Goal: Task Accomplishment & Management: Manage account settings

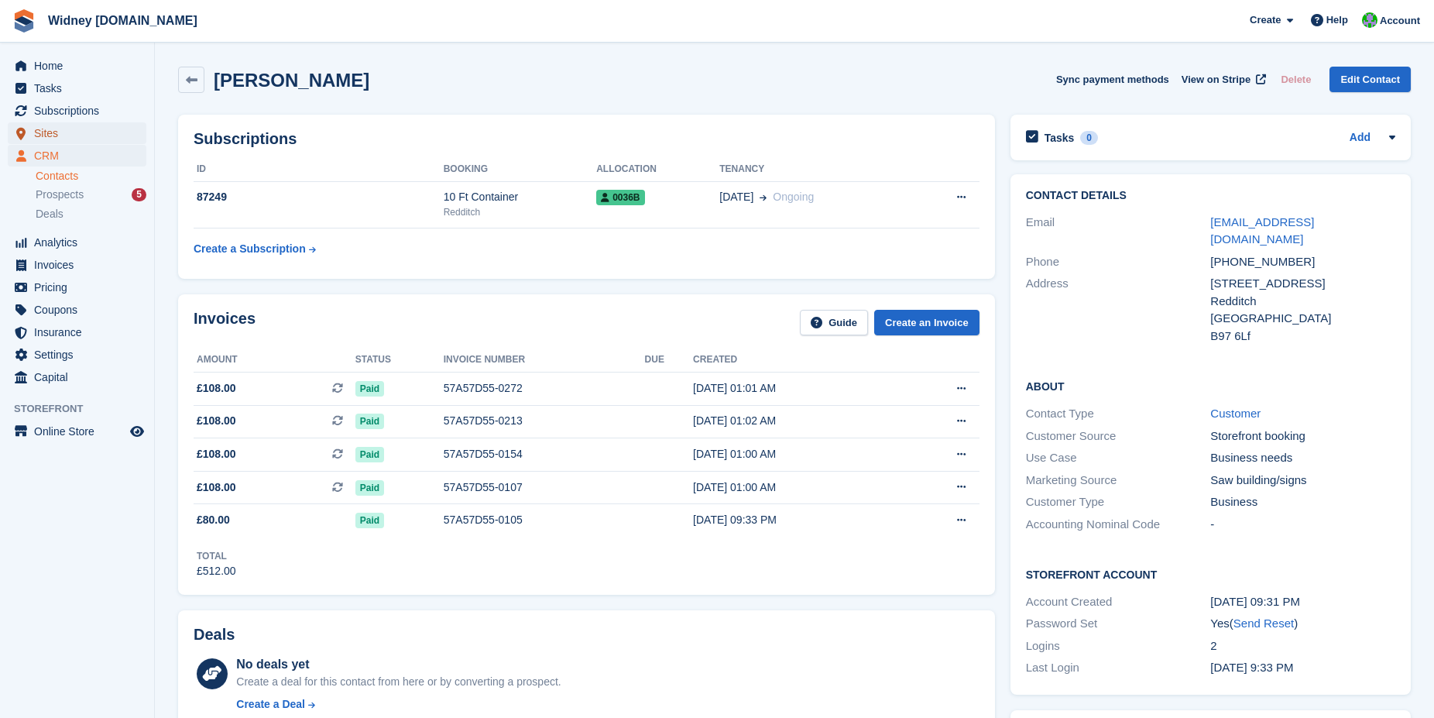
click at [45, 127] on span "Sites" at bounding box center [80, 133] width 93 height 22
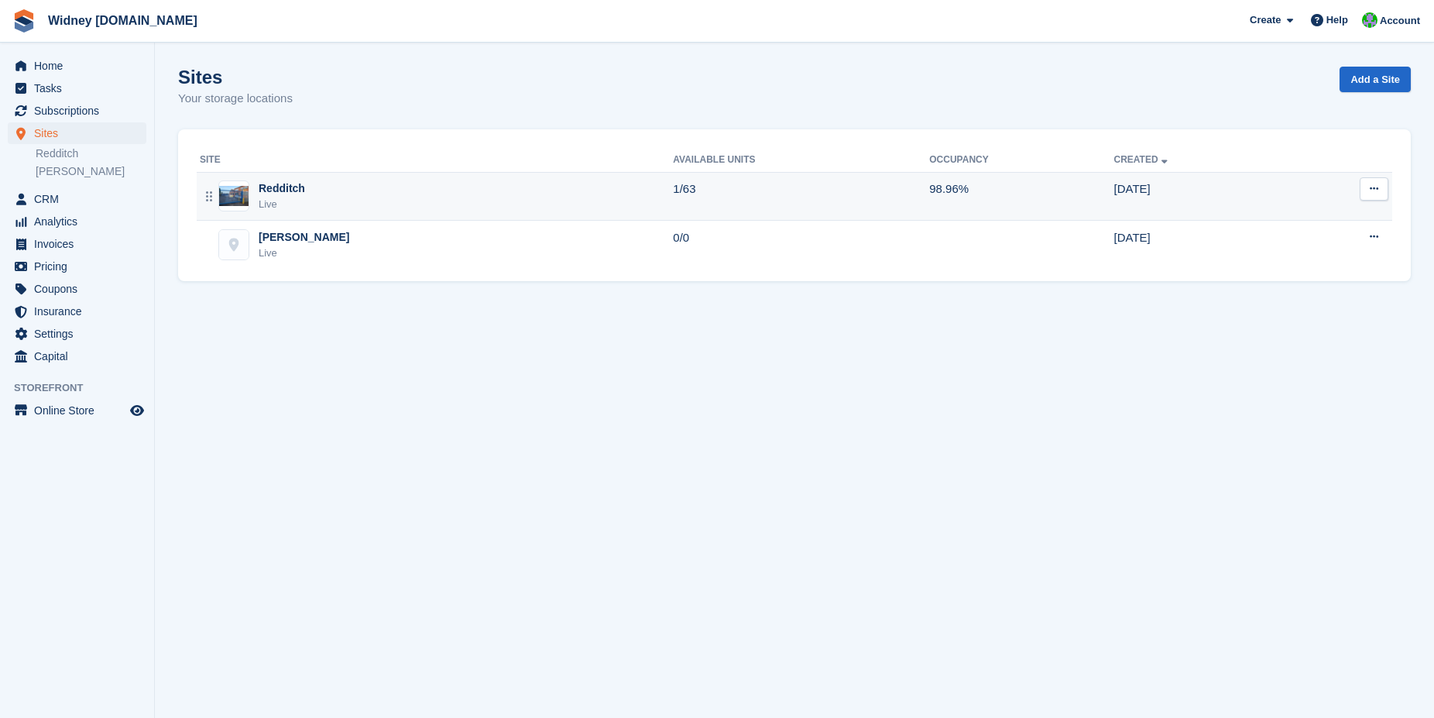
click at [304, 202] on div "Redditch Live" at bounding box center [436, 196] width 473 height 32
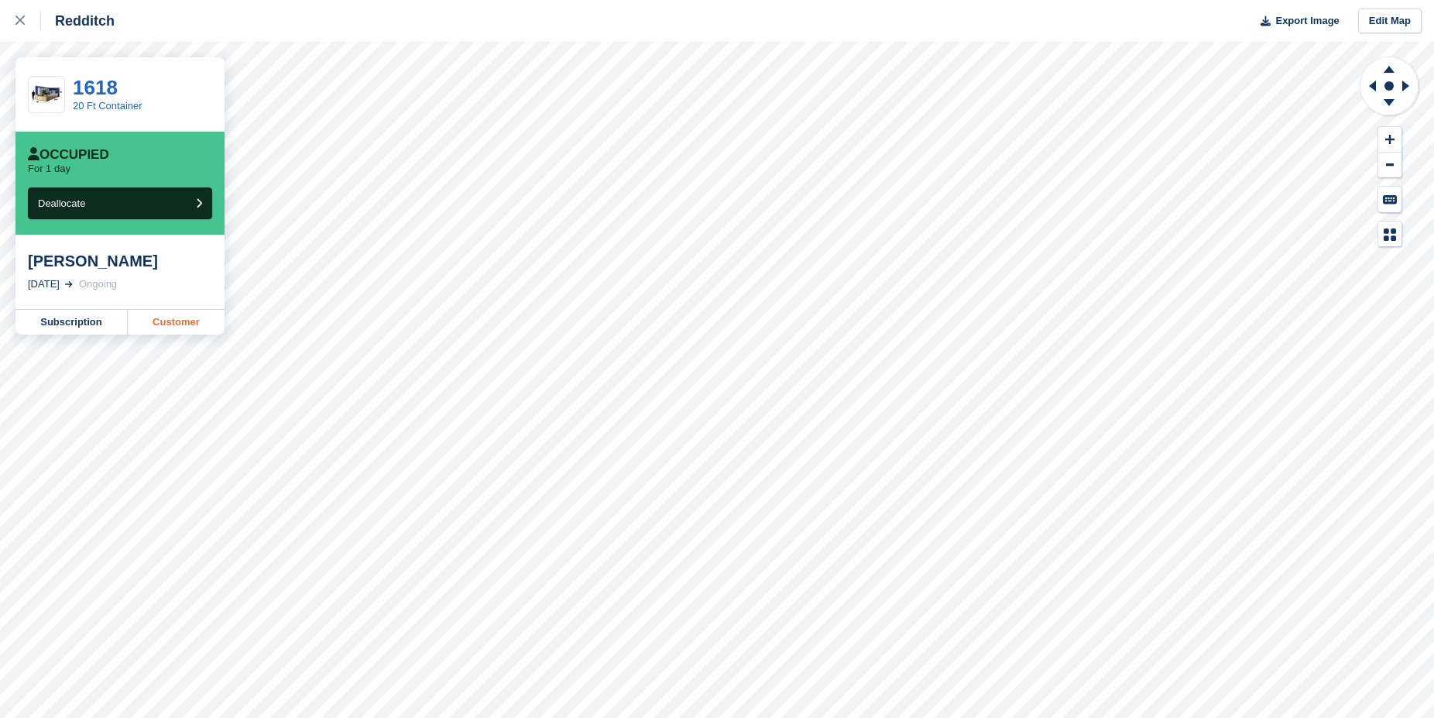
click at [177, 330] on link "Customer" at bounding box center [176, 322] width 97 height 25
click at [78, 331] on link "Subscription" at bounding box center [71, 322] width 112 height 25
click at [14, 27] on link at bounding box center [20, 21] width 41 height 42
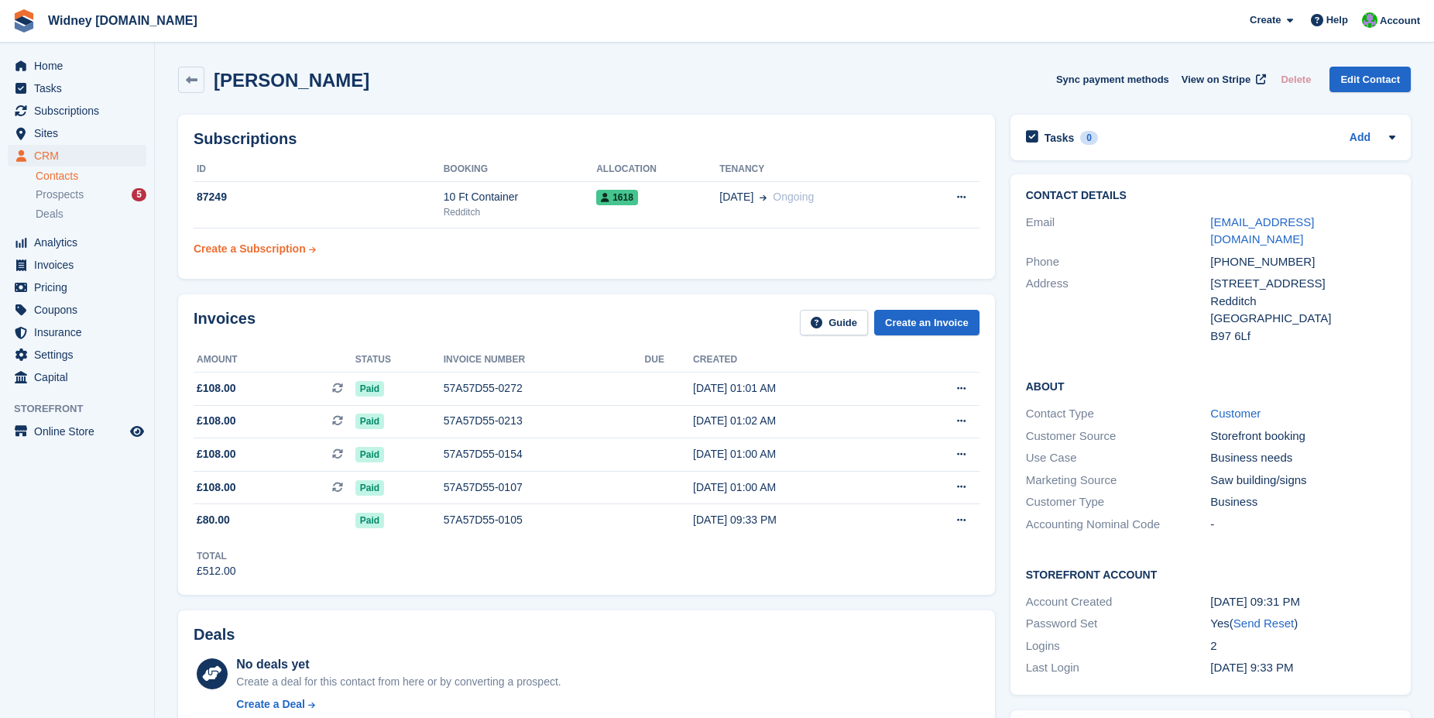
click at [273, 252] on div "Create a Subscription" at bounding box center [250, 249] width 112 height 16
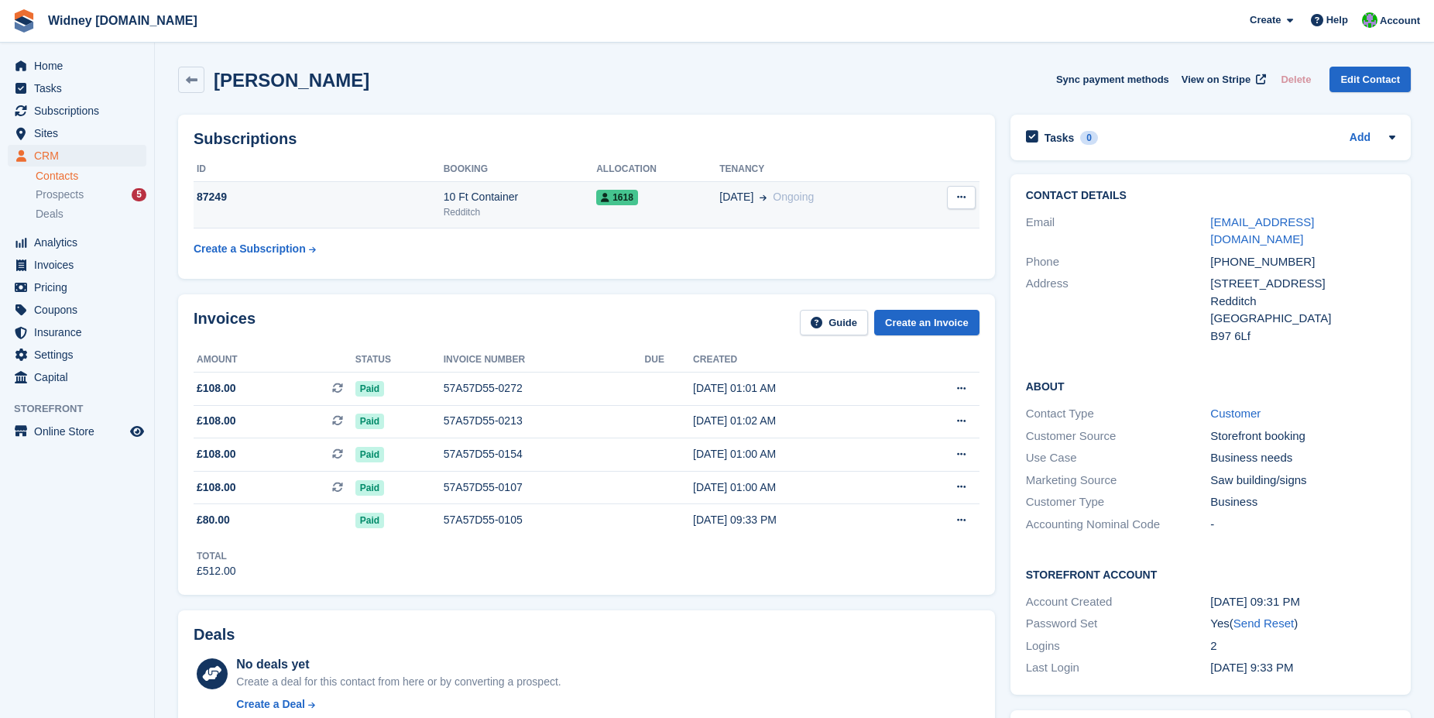
click at [954, 198] on button at bounding box center [961, 197] width 29 height 23
click at [391, 191] on div "87249" at bounding box center [319, 197] width 250 height 16
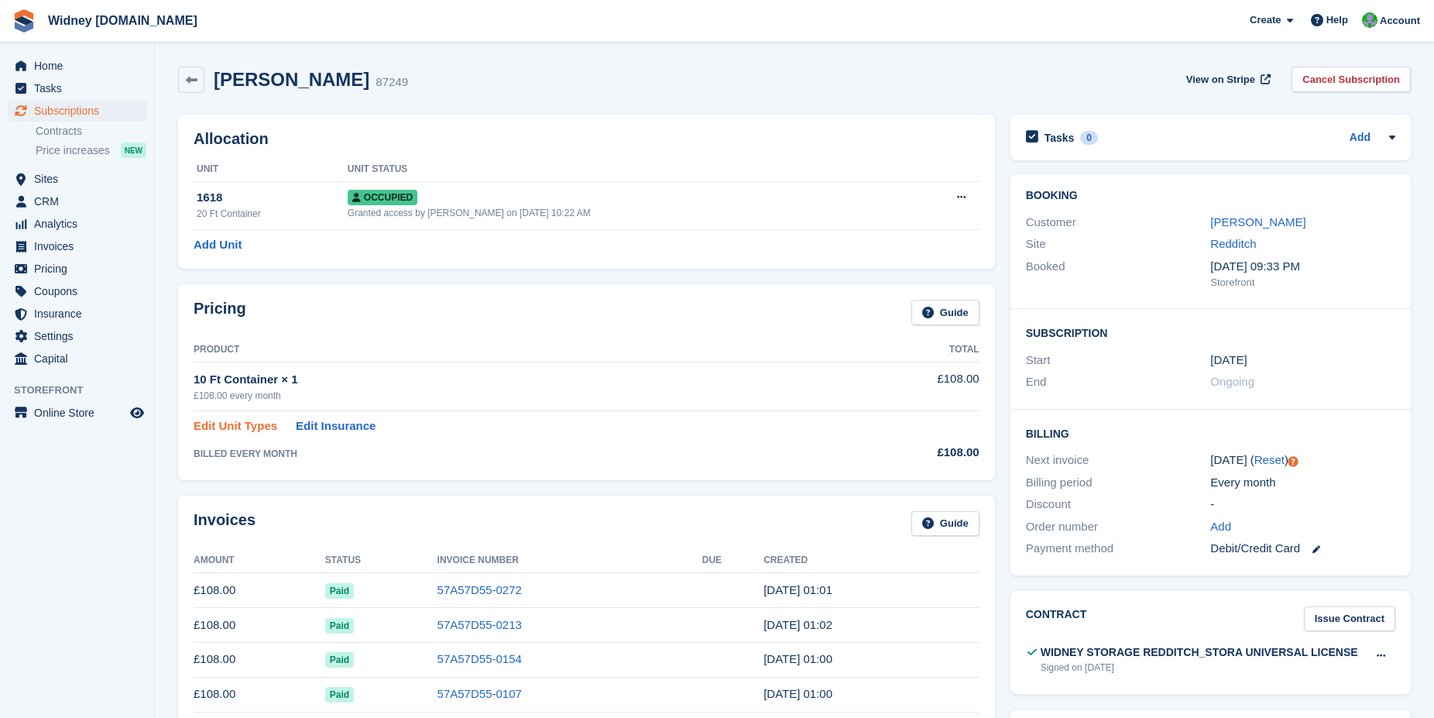
click at [234, 428] on link "Edit Unit Types" at bounding box center [236, 426] width 84 height 18
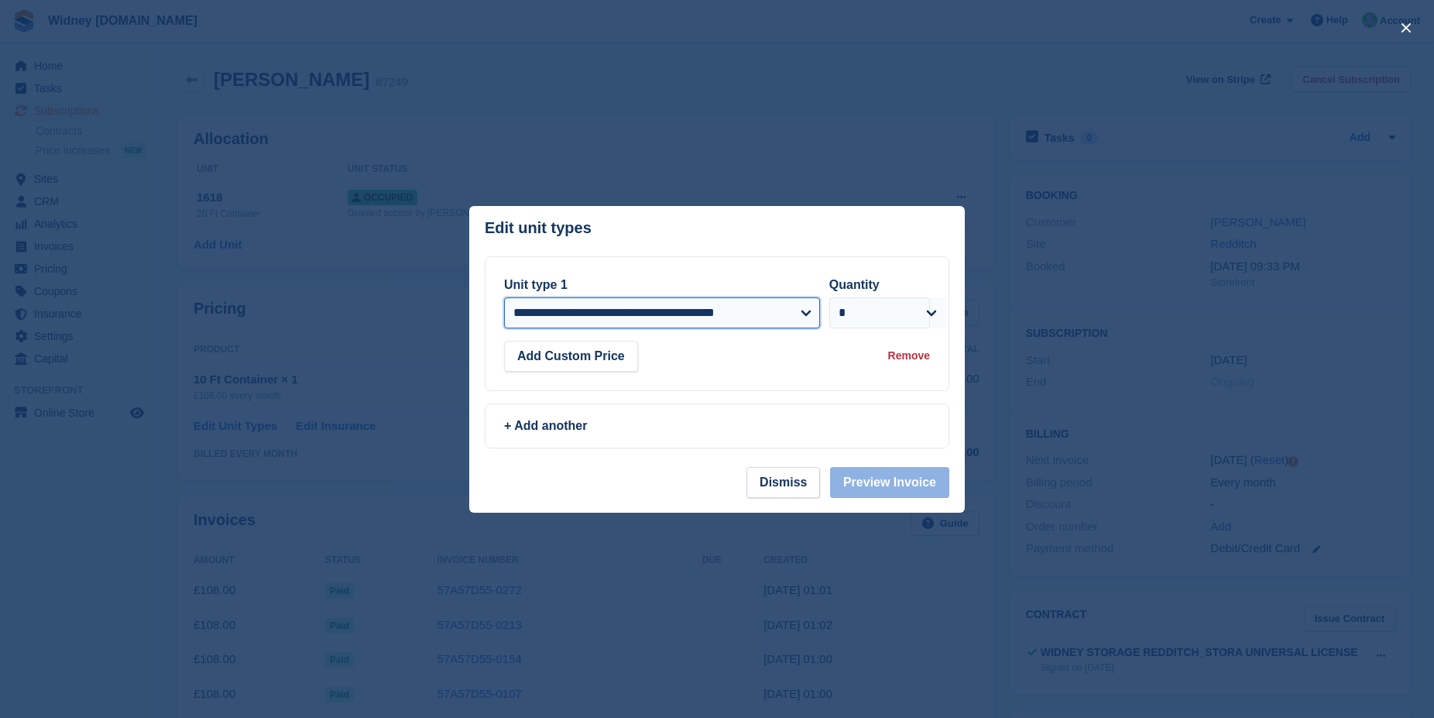
click at [504, 297] on select "**********" at bounding box center [662, 312] width 316 height 31
select select "*****"
click option "**********" at bounding box center [0, 0] width 0 height 0
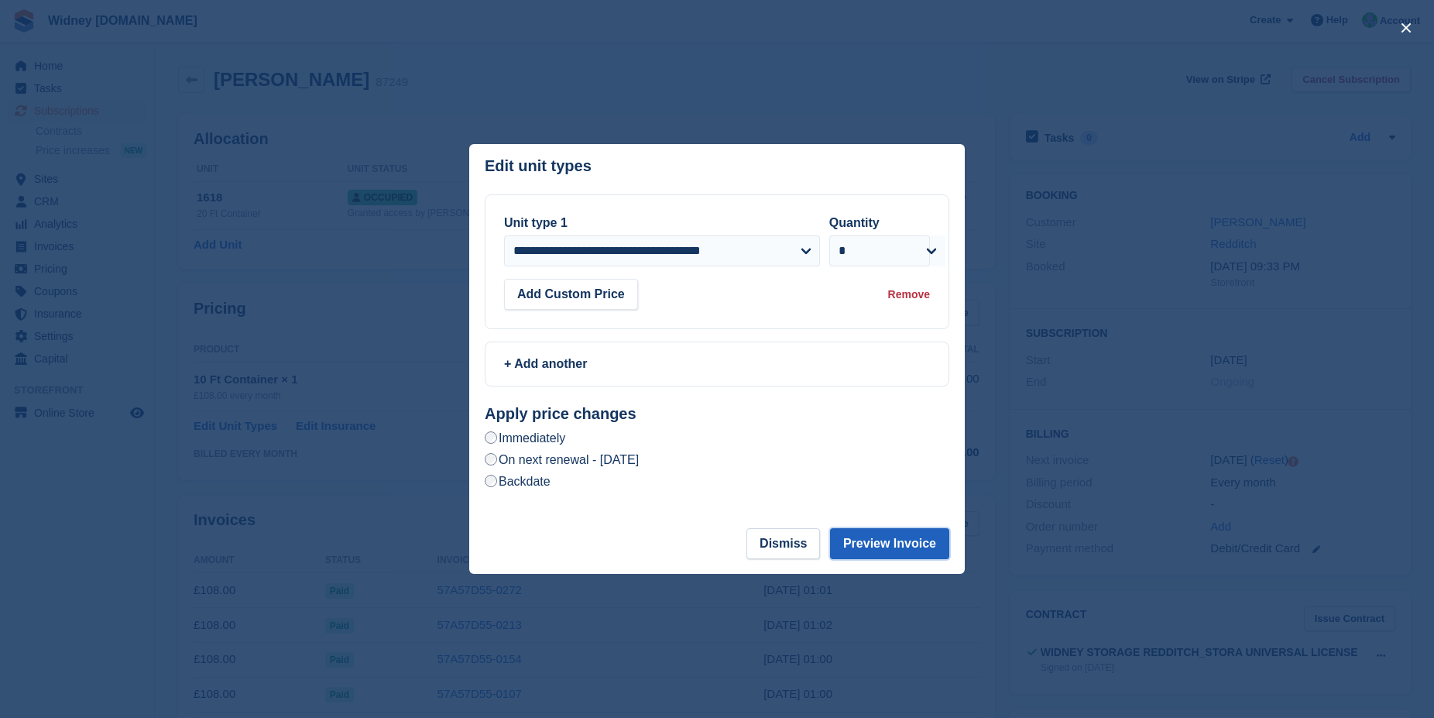
click at [853, 545] on button "Preview Invoice" at bounding box center [889, 543] width 119 height 31
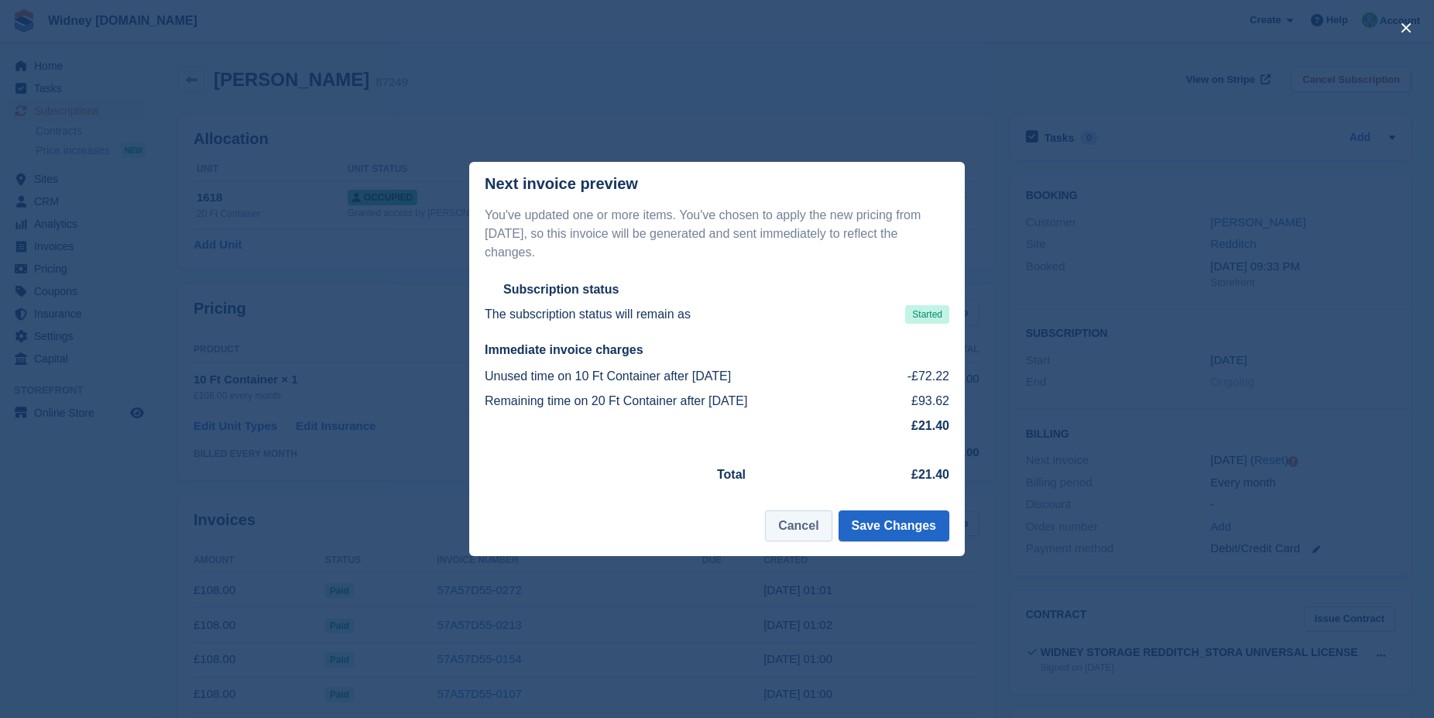
click at [798, 524] on button "Cancel" at bounding box center [798, 525] width 67 height 31
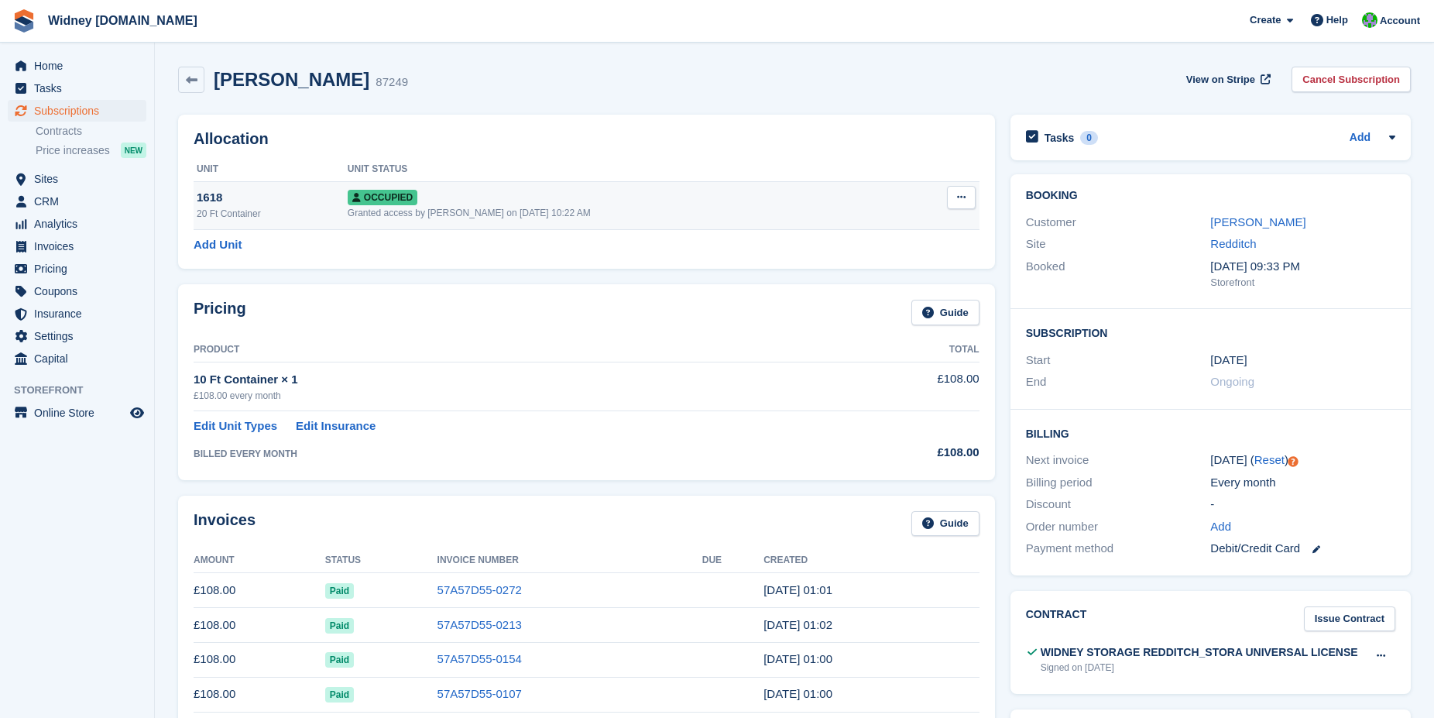
click at [259, 208] on div "20 Ft Container" at bounding box center [272, 214] width 151 height 14
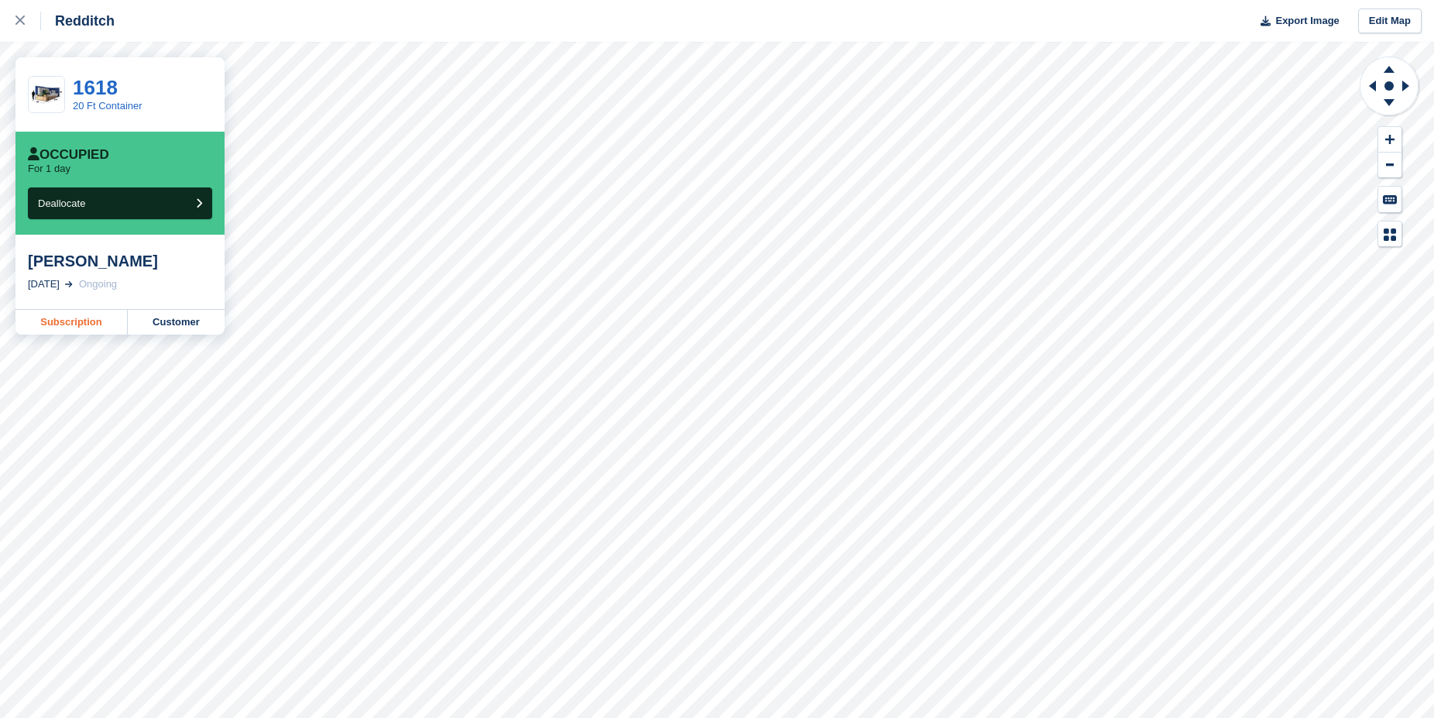
click at [74, 324] on link "Subscription" at bounding box center [71, 322] width 112 height 25
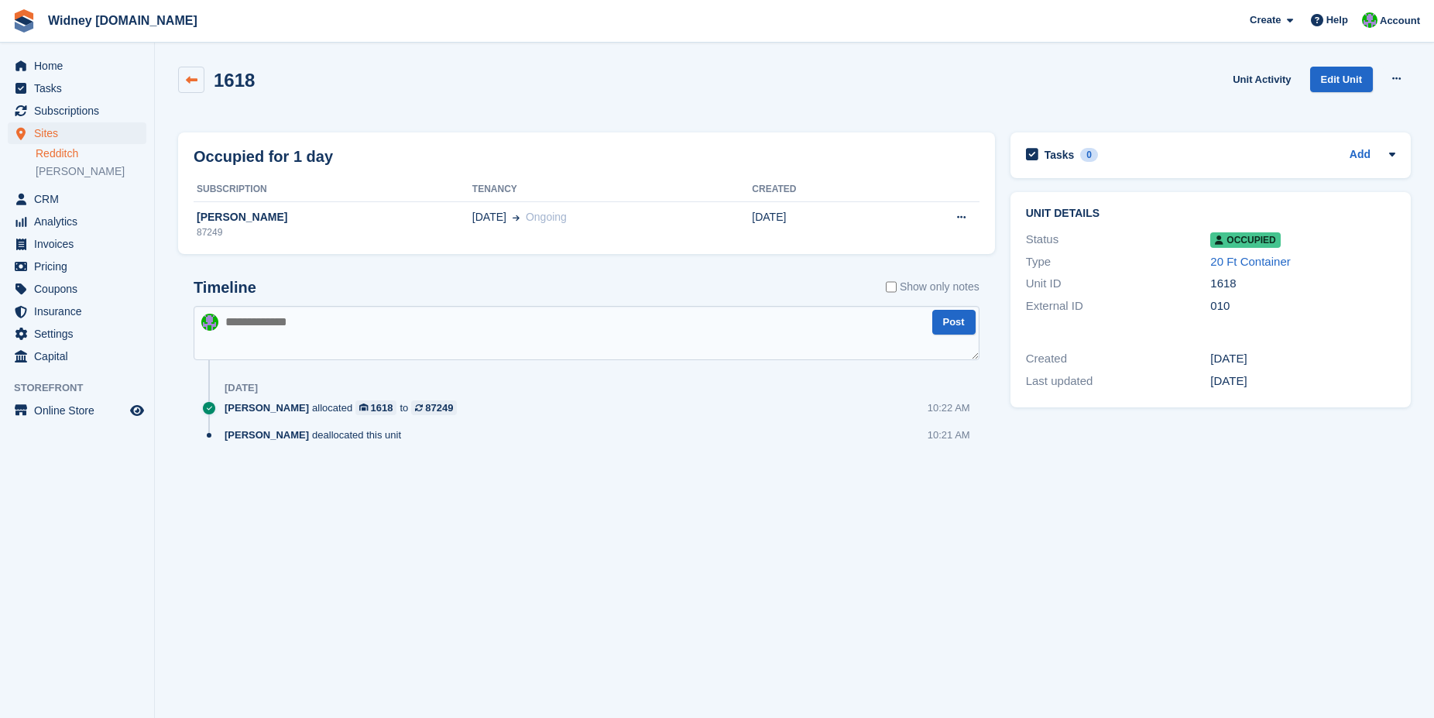
click at [194, 77] on icon at bounding box center [192, 80] width 12 height 12
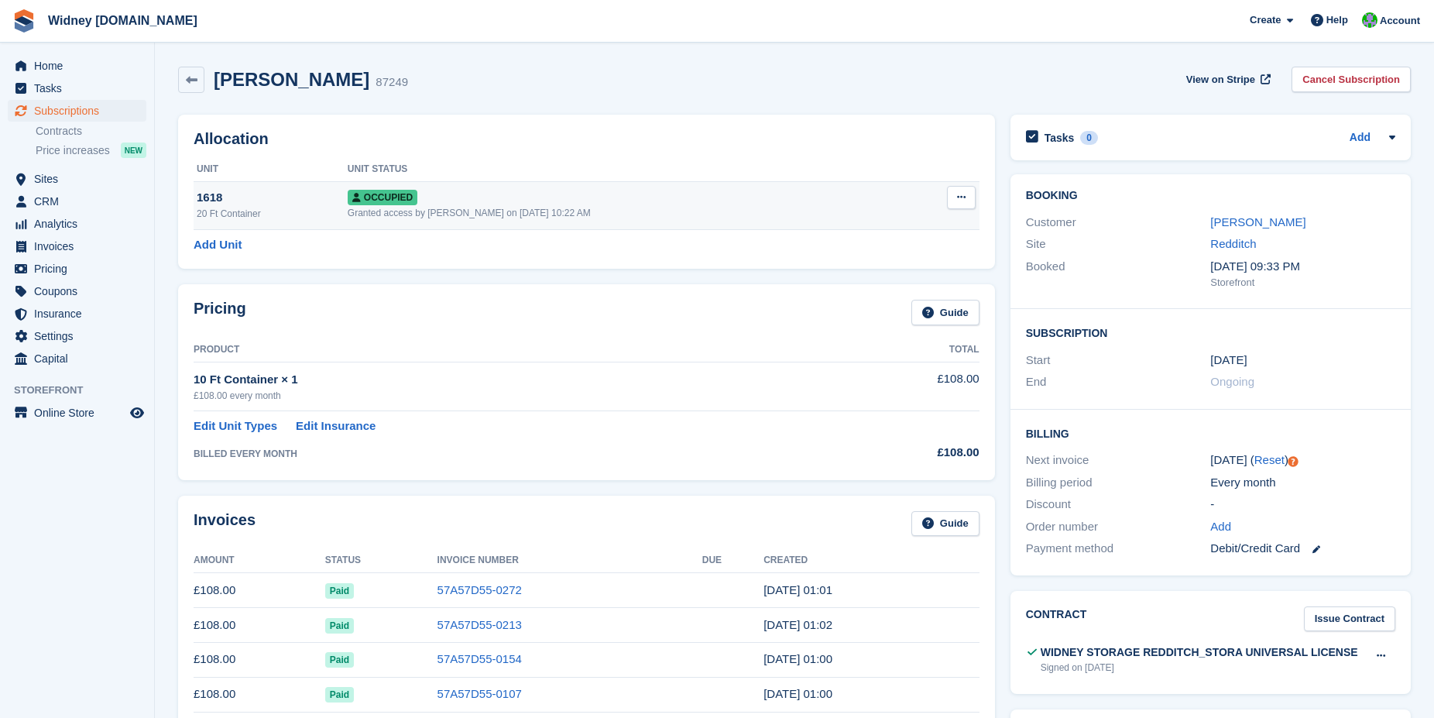
click at [727, 201] on div "Occupied" at bounding box center [627, 197] width 558 height 16
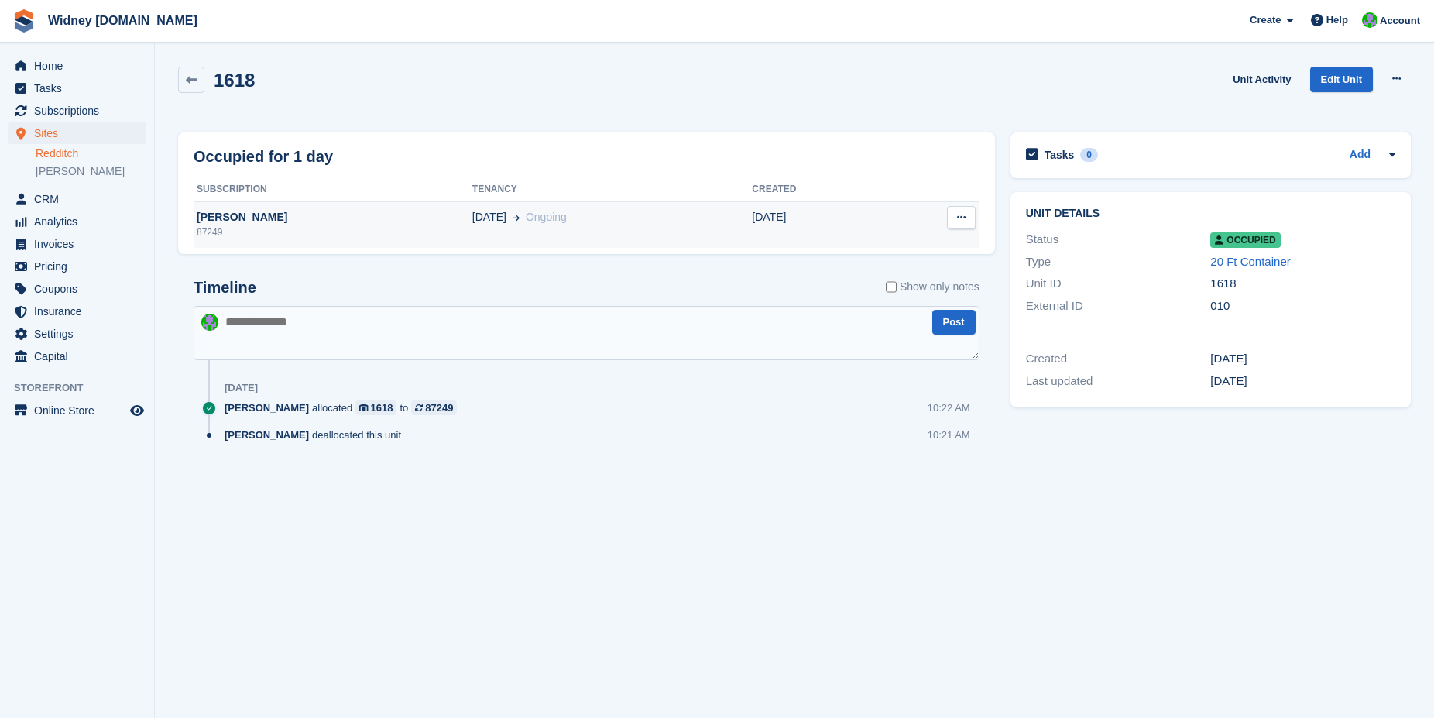
click at [956, 218] on button at bounding box center [961, 217] width 29 height 23
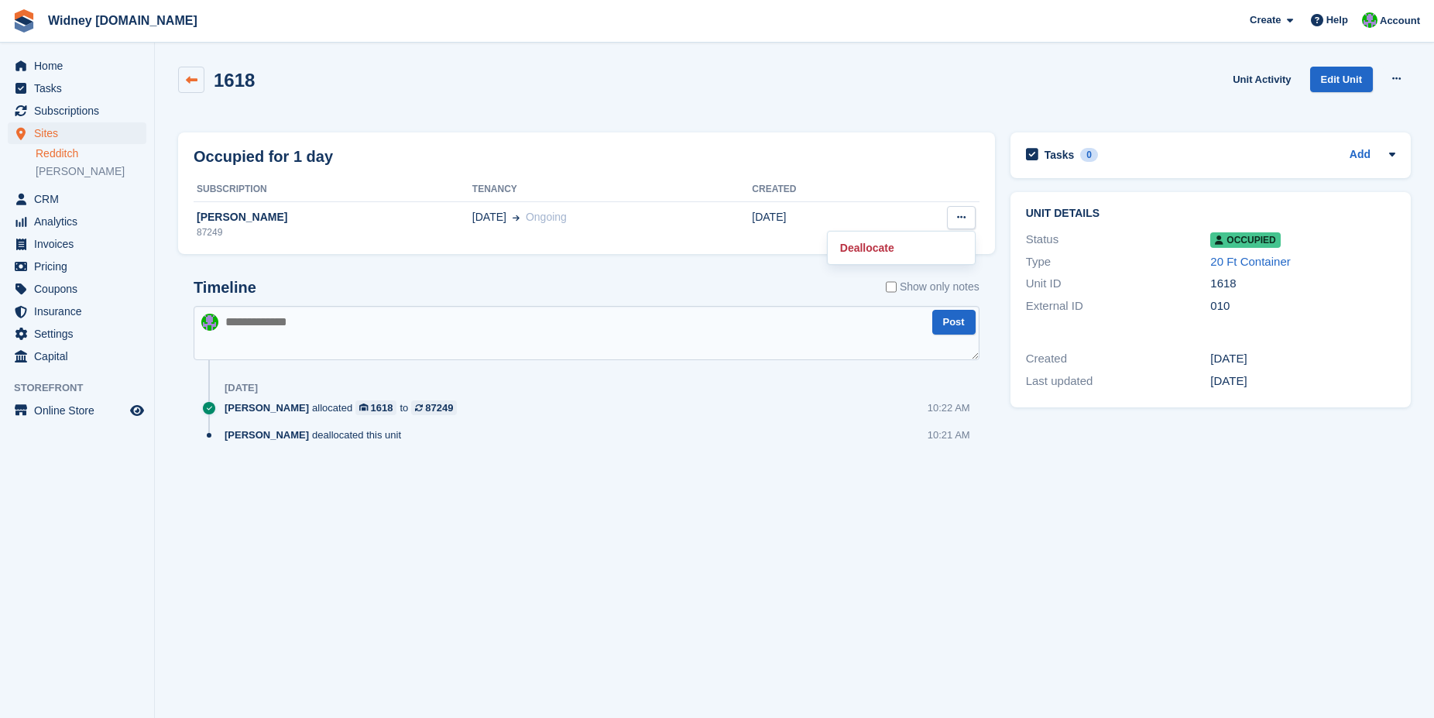
click at [196, 76] on icon at bounding box center [192, 80] width 12 height 12
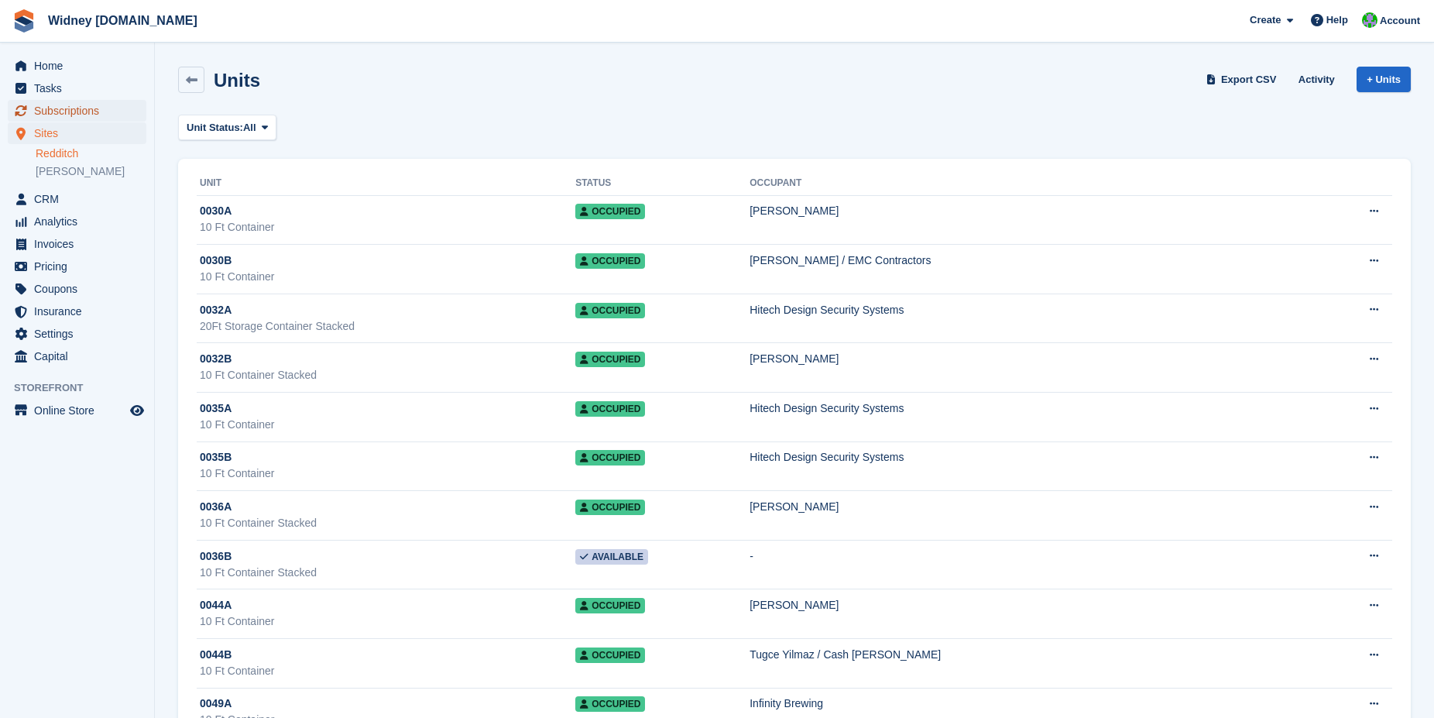
click at [46, 115] on span "Subscriptions" at bounding box center [80, 111] width 93 height 22
